Goal: Task Accomplishment & Management: Manage account settings

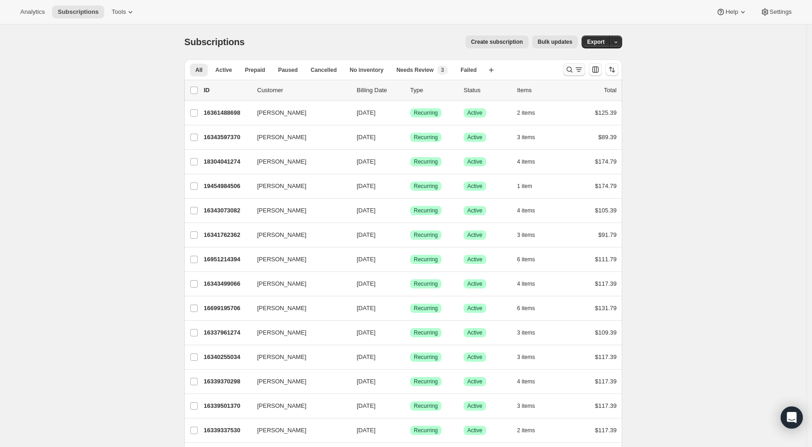
click at [579, 70] on icon "Search and filter results" at bounding box center [578, 69] width 9 height 9
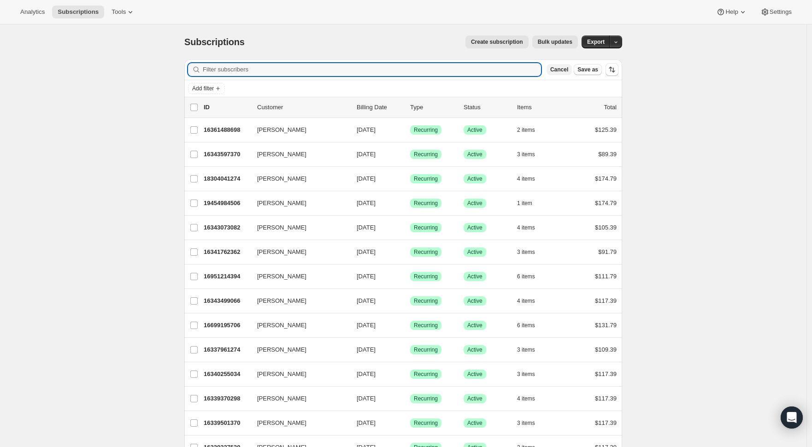
click at [565, 70] on span "Cancel" at bounding box center [559, 69] width 18 height 7
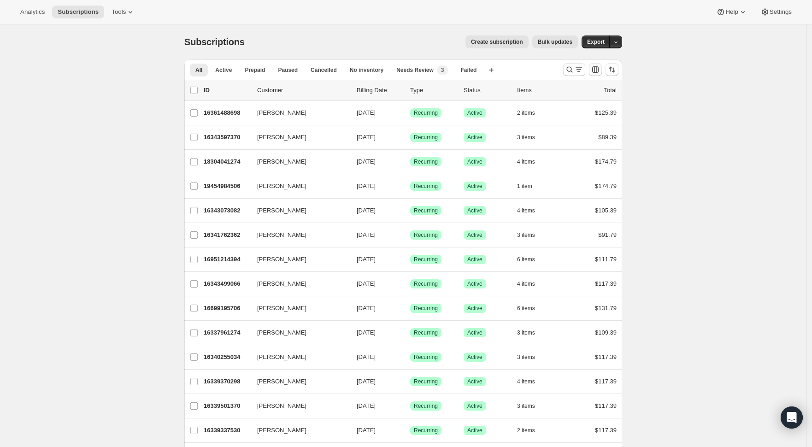
click at [600, 71] on icon "Customize table column order and visibility" at bounding box center [595, 69] width 9 height 9
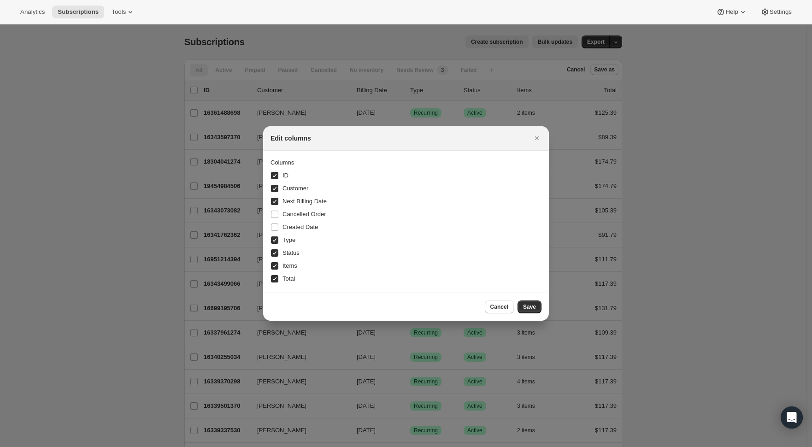
click at [504, 306] on span "Cancel" at bounding box center [499, 306] width 18 height 7
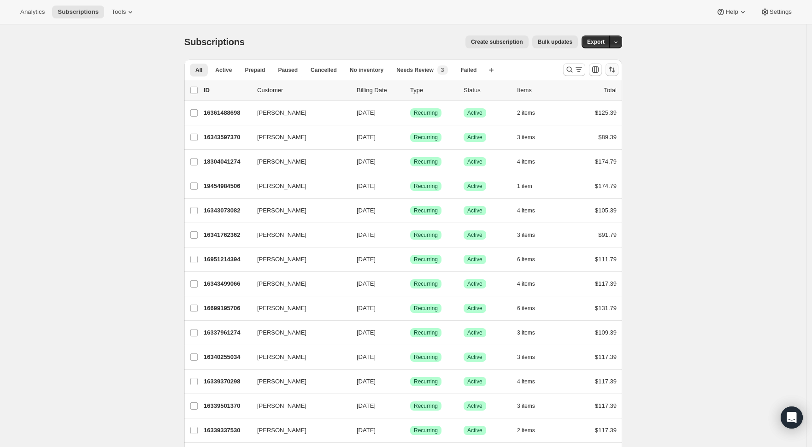
click at [615, 70] on icon "Sort the results" at bounding box center [611, 69] width 9 height 9
click at [587, 138] on span "Created date" at bounding box center [587, 138] width 35 height 7
click at [559, 135] on input "Created date" at bounding box center [559, 135] width 0 height 0
radio input "true"
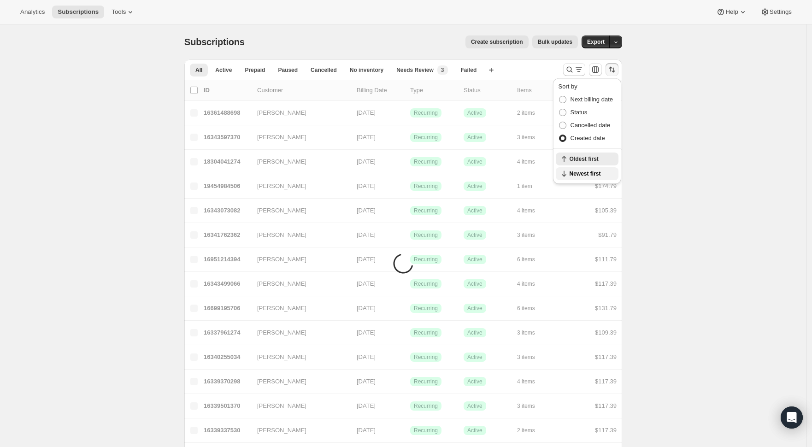
click at [591, 173] on span "Newest first" at bounding box center [590, 173] width 43 height 7
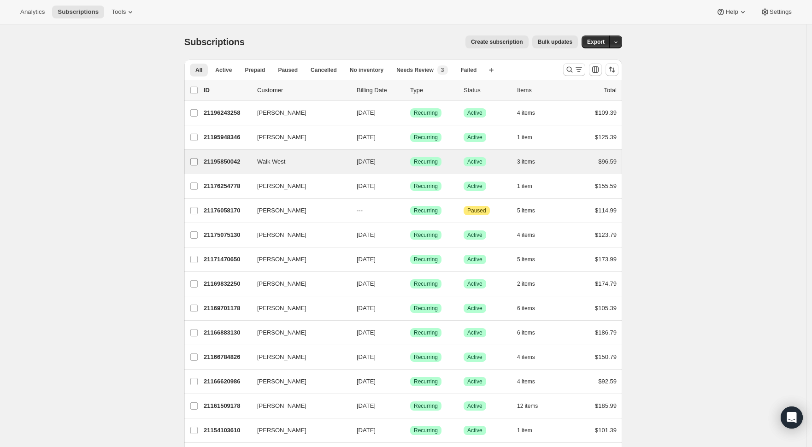
drag, startPoint x: 197, startPoint y: 161, endPoint x: 198, endPoint y: 154, distance: 7.0
click at [197, 161] on input "Walk West" at bounding box center [193, 161] width 7 height 7
checkbox input "true"
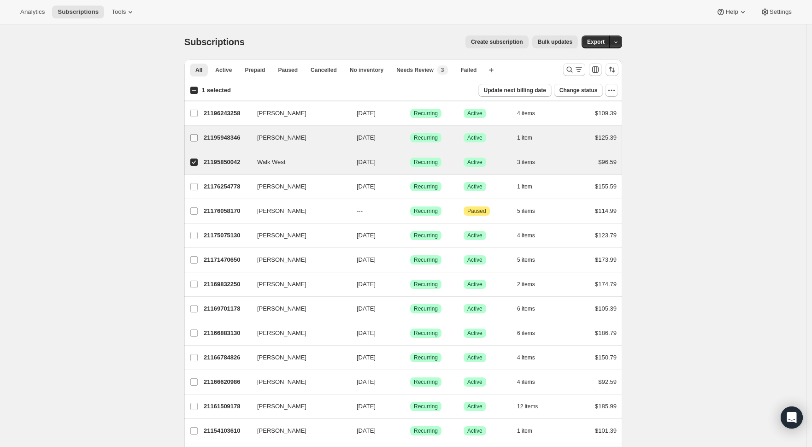
click at [196, 136] on input "[PERSON_NAME]" at bounding box center [193, 137] width 7 height 7
checkbox input "true"
click at [616, 90] on icon "button" at bounding box center [611, 90] width 9 height 9
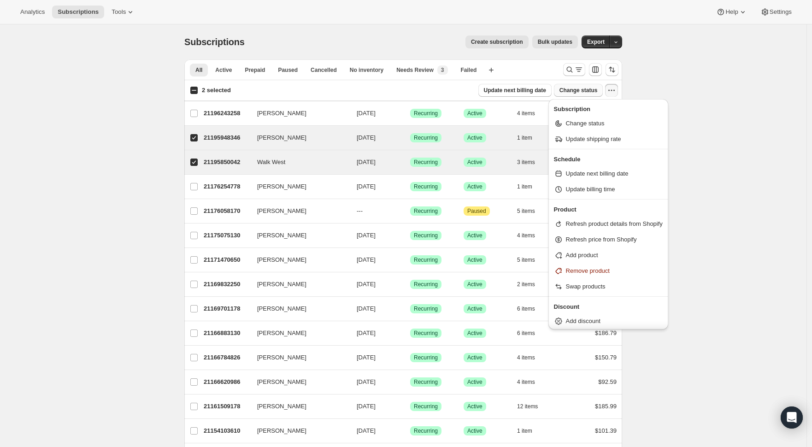
click at [589, 91] on span "Change status" at bounding box center [578, 90] width 38 height 7
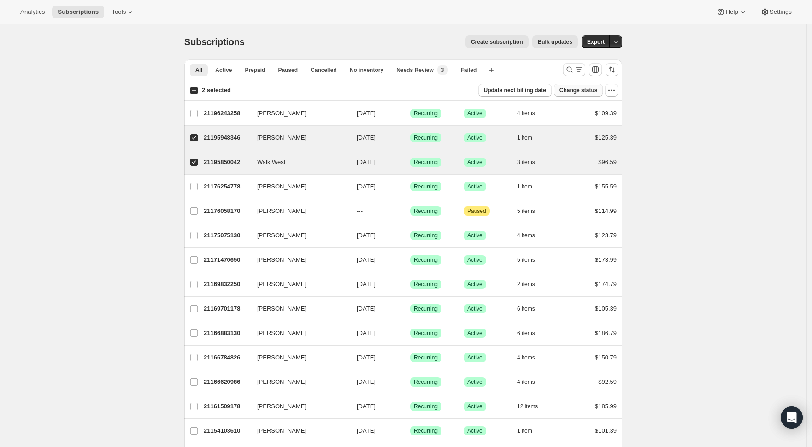
select select "21"
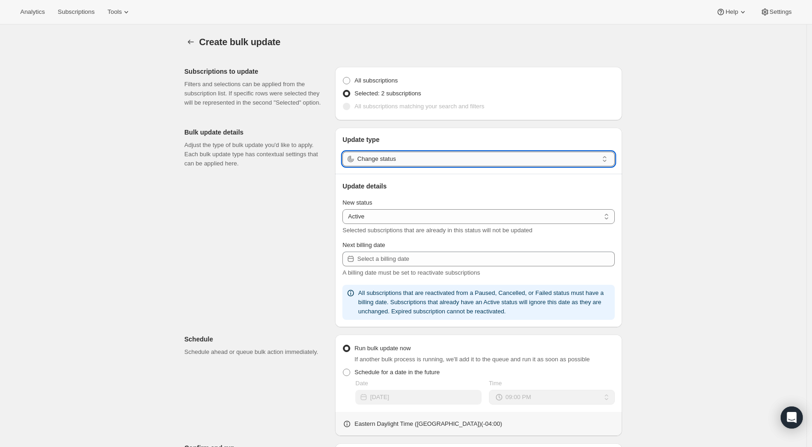
click at [456, 160] on input "Change status" at bounding box center [477, 159] width 241 height 15
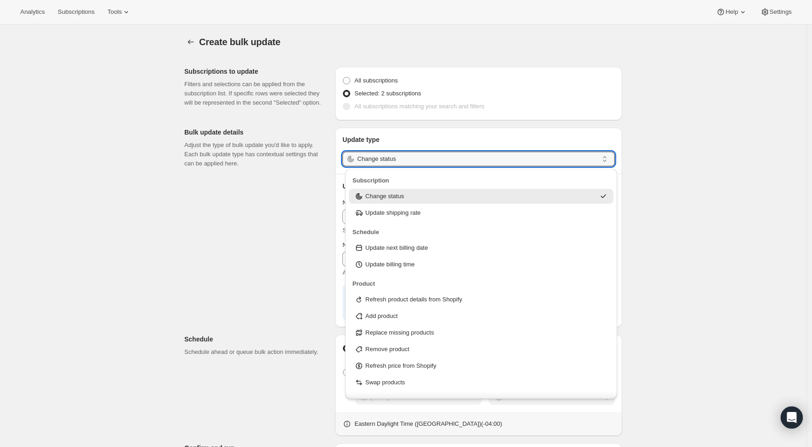
click at [739, 148] on div "Create bulk update. This page is ready Create bulk update Subscriptions to upda…" at bounding box center [403, 335] width 806 height 622
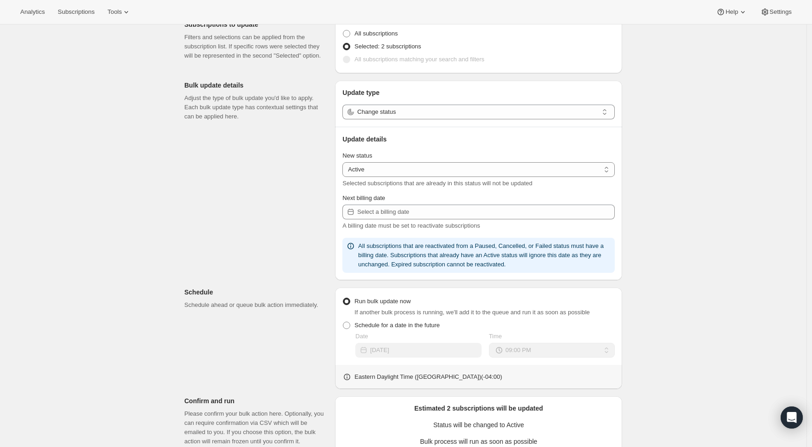
scroll to position [53, 0]
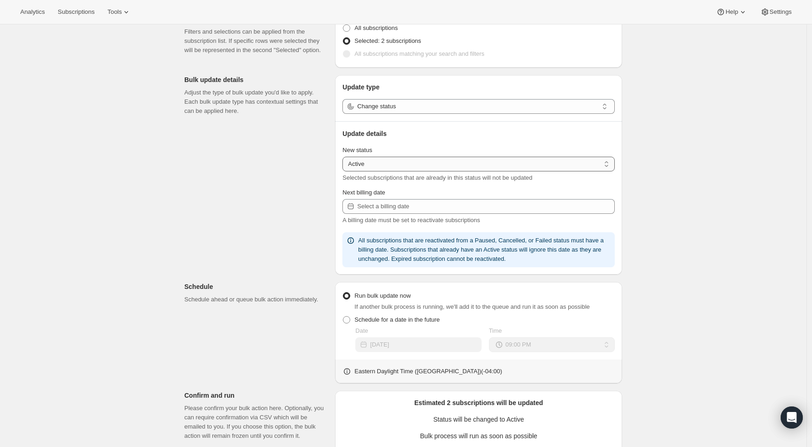
click at [589, 166] on select "Active Paused Cancelled" at bounding box center [478, 164] width 272 height 15
select select "cancelled"
click at [345, 157] on select "Active Paused Cancelled" at bounding box center [478, 164] width 272 height 15
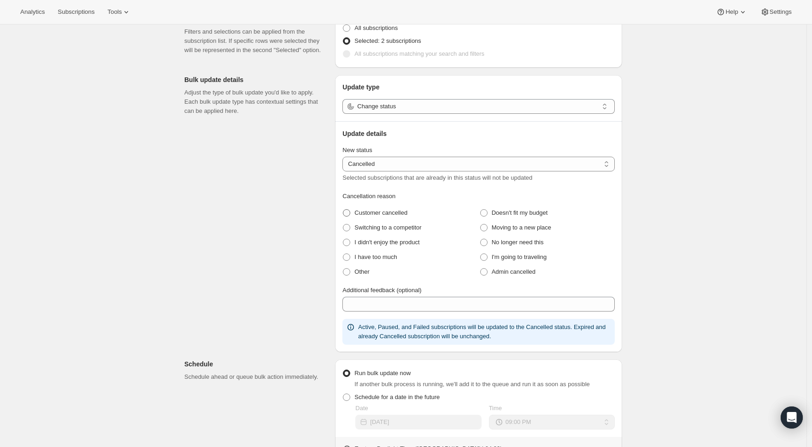
click at [382, 214] on span "Customer cancelled" at bounding box center [380, 212] width 53 height 7
click at [343, 210] on cancelled "Customer cancelled" at bounding box center [343, 209] width 0 height 0
radio cancelled "true"
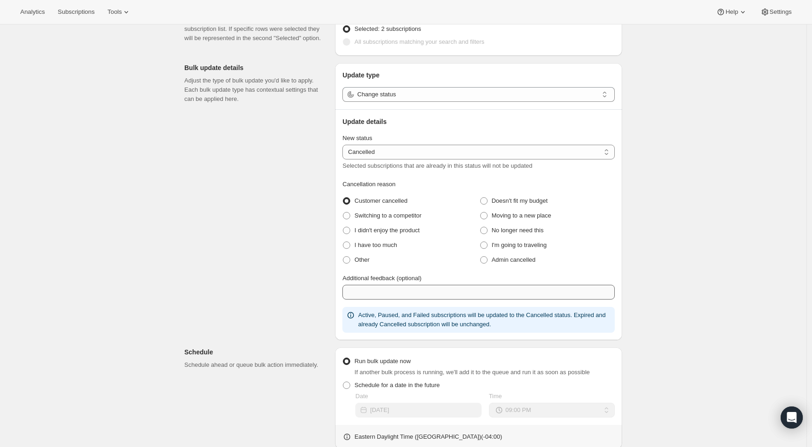
scroll to position [70, 0]
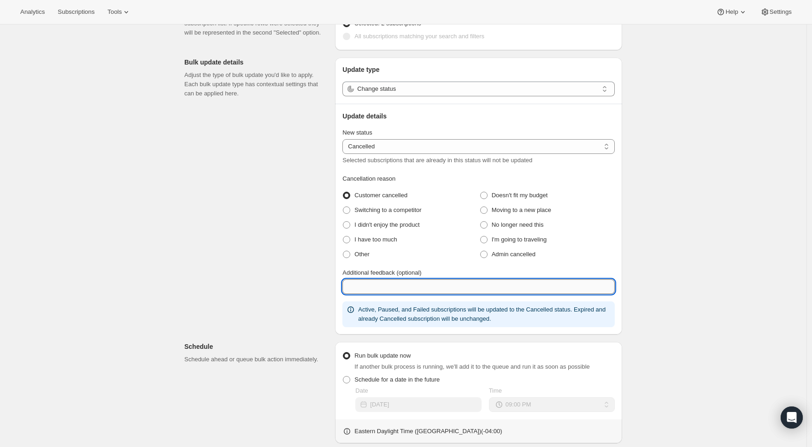
click at [420, 284] on input "Additional feedback (optional)" at bounding box center [478, 286] width 272 height 15
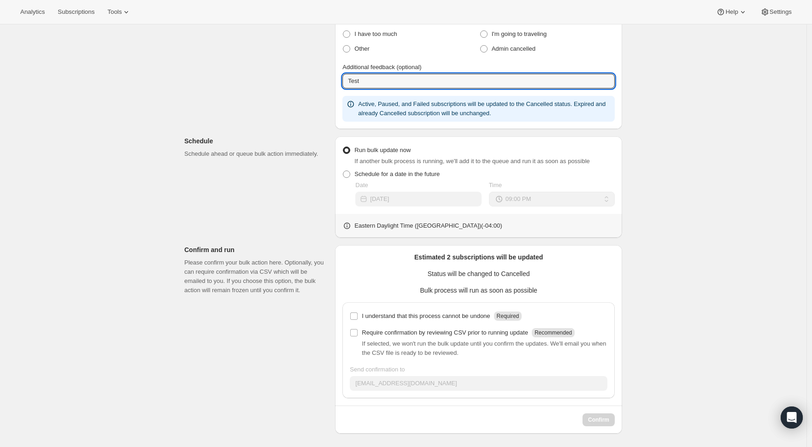
scroll to position [277, 0]
type input "Test"
click at [418, 313] on p "I understand that this process cannot be undone" at bounding box center [426, 314] width 128 height 9
click at [358, 313] on input "I understand that this process cannot be undone Required" at bounding box center [353, 314] width 7 height 7
checkbox input "true"
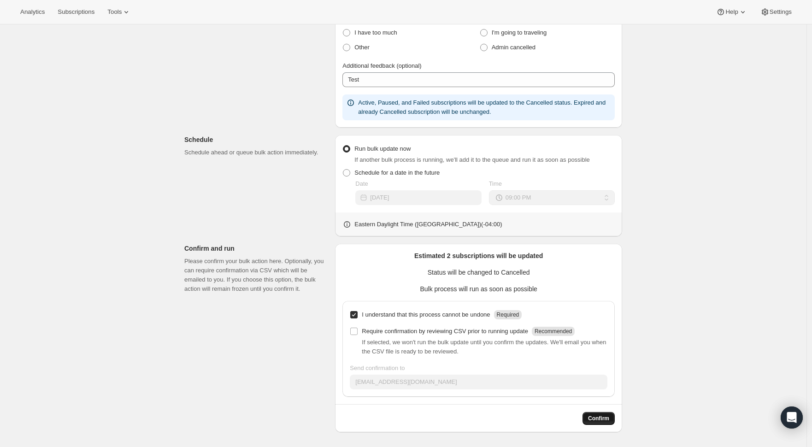
click at [595, 419] on span "Confirm" at bounding box center [598, 418] width 21 height 7
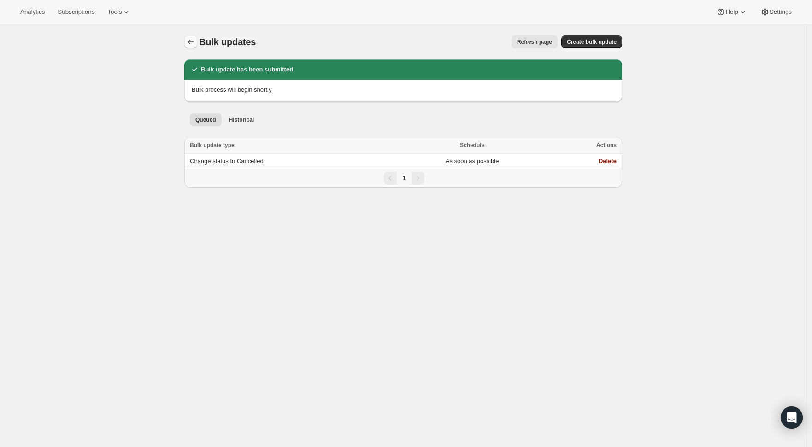
click at [193, 40] on icon "Bulk updates" at bounding box center [190, 41] width 9 height 9
